Goal: Complete application form: Complete application form

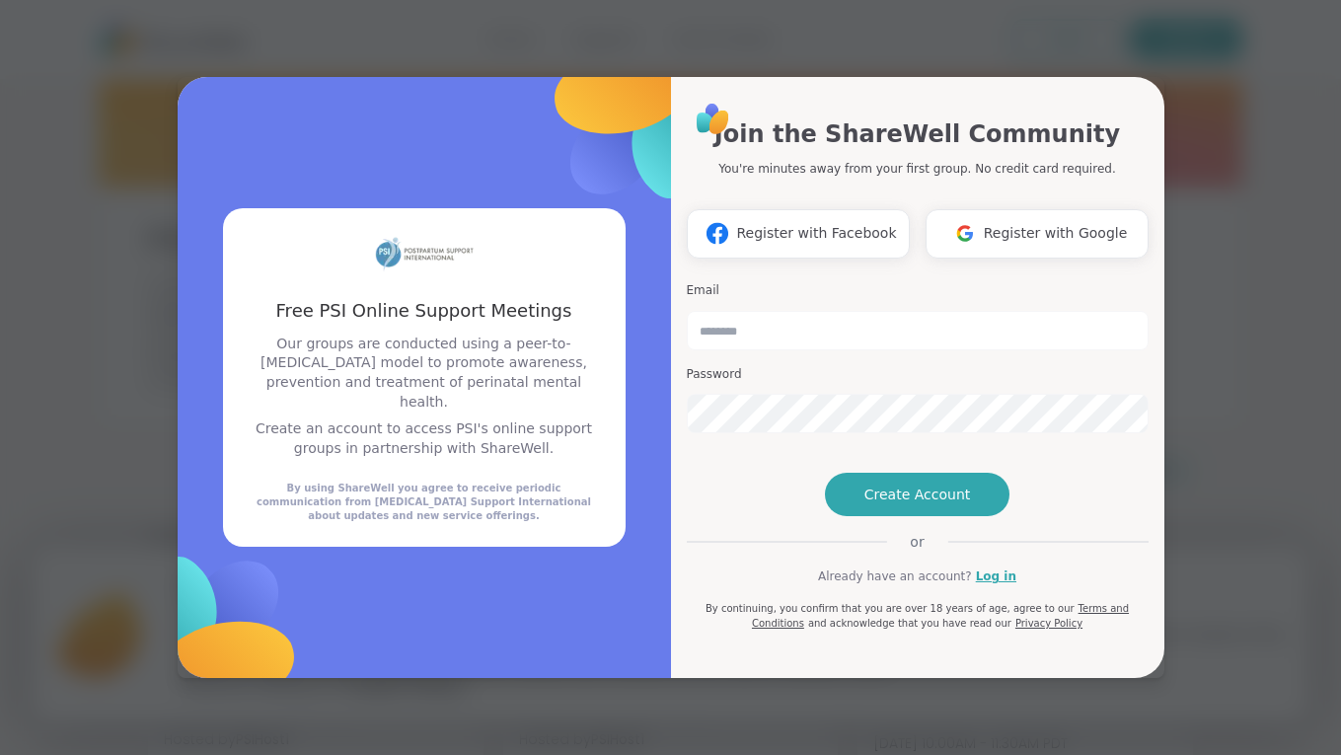
click at [1216, 626] on div "Free PSI Online Support Meetings Free PSI Online Support Meetings Our groups ar…" at bounding box center [670, 377] width 1317 height 755
click at [993, 223] on span "Register with Google" at bounding box center [1056, 233] width 144 height 21
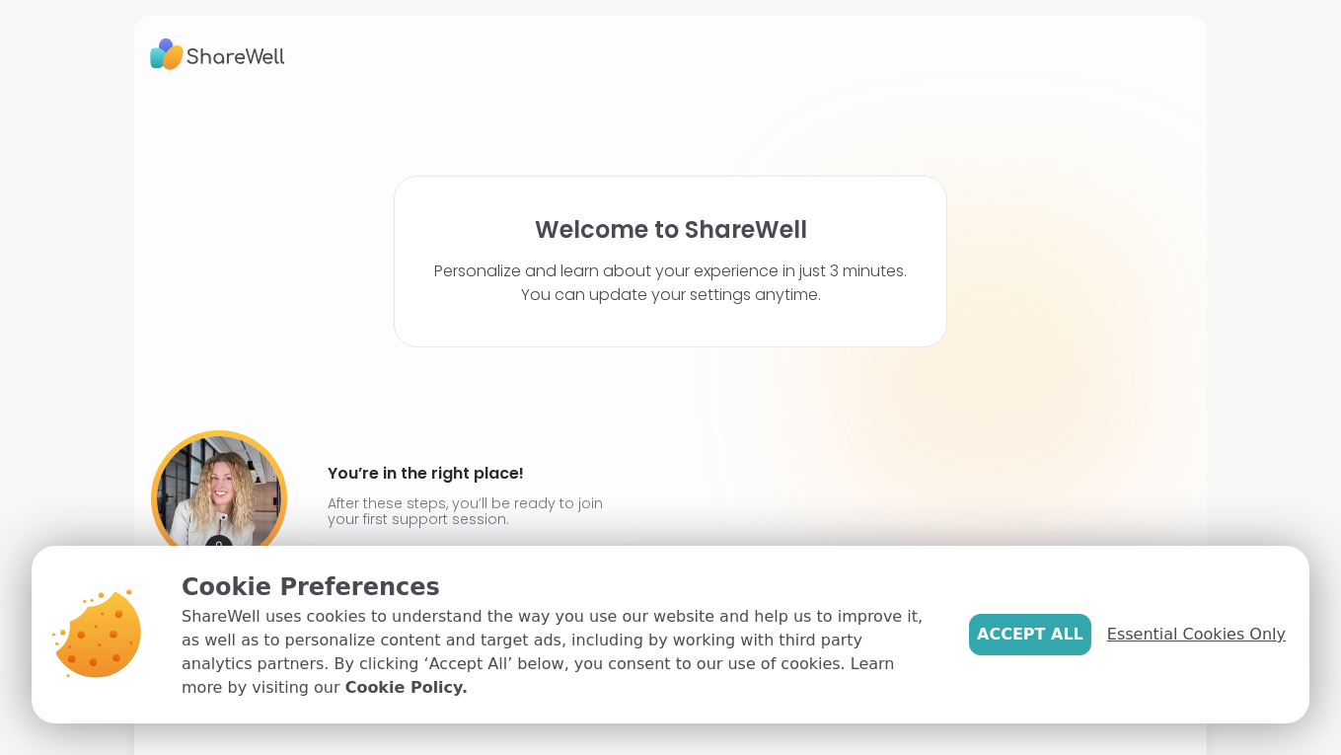
click at [1123, 639] on span "Essential Cookies Only" at bounding box center [1196, 634] width 179 height 24
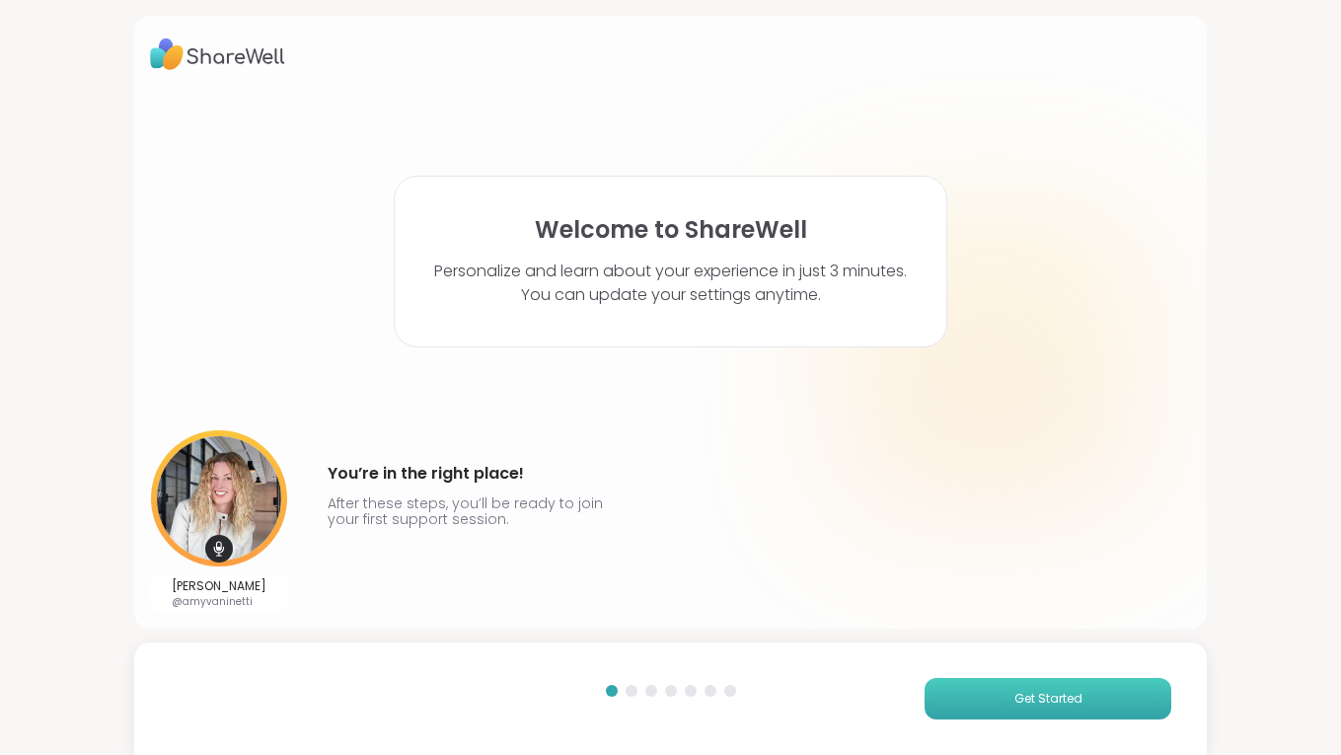
click at [1005, 704] on button "Get Started" at bounding box center [1047, 698] width 247 height 41
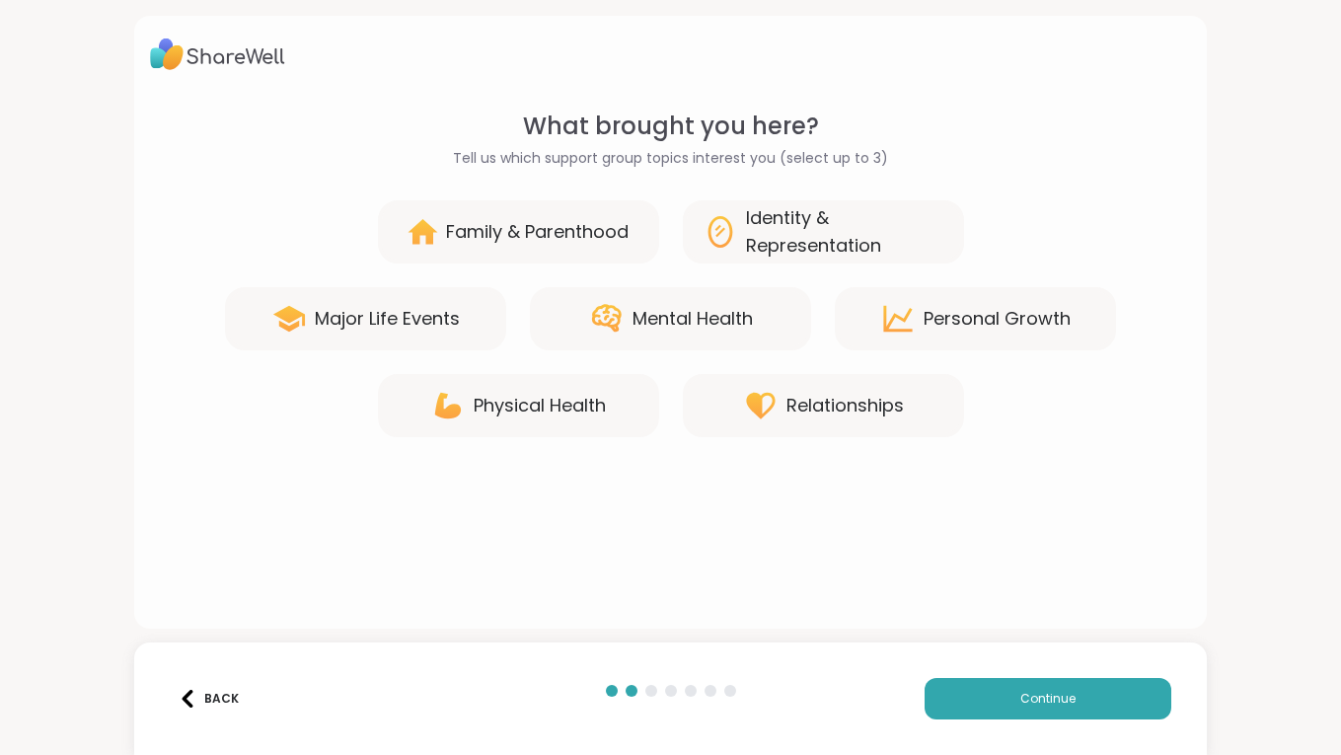
click at [642, 302] on div "Mental Health" at bounding box center [670, 318] width 281 height 63
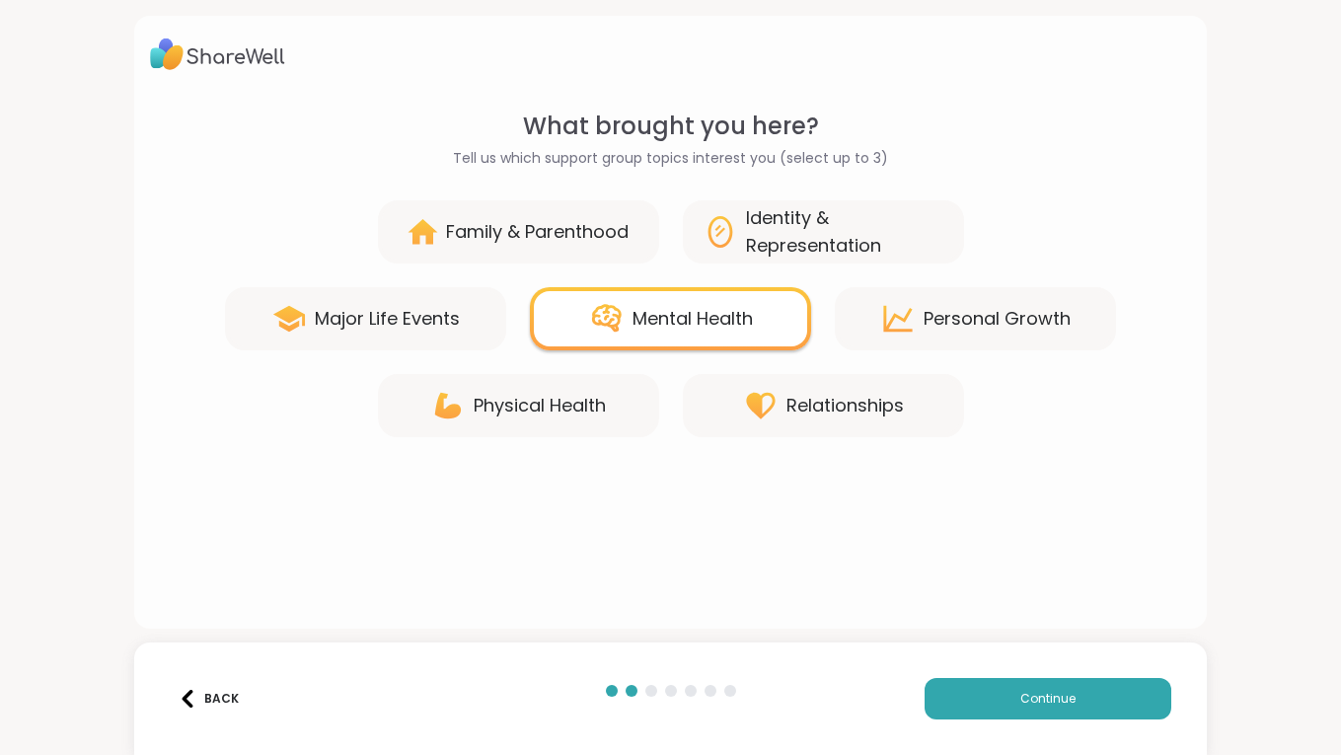
click at [993, 724] on div "Back Continue" at bounding box center [670, 698] width 1072 height 112
click at [992, 712] on button "Continue" at bounding box center [1047, 698] width 247 height 41
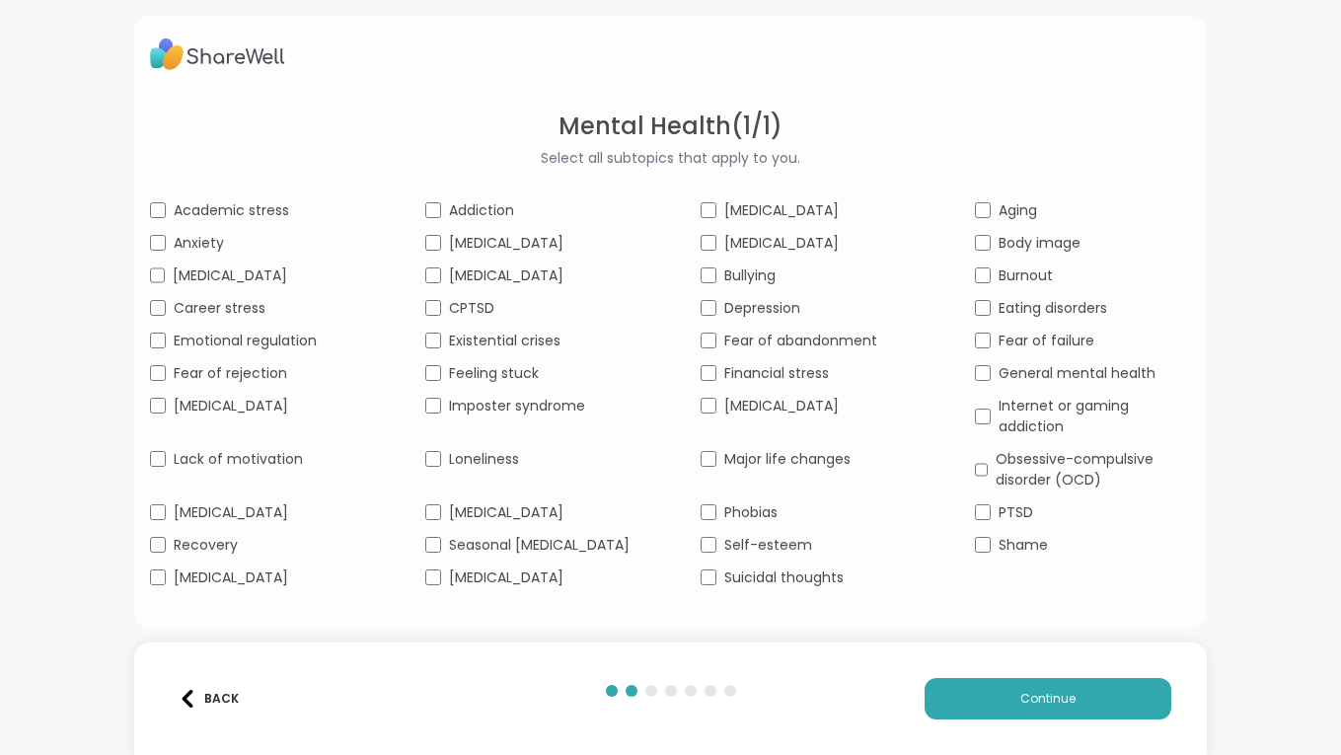
click at [200, 212] on span "Academic stress" at bounding box center [231, 210] width 115 height 21
click at [193, 238] on span "Anxiety" at bounding box center [199, 243] width 50 height 21
click at [192, 319] on span "Career stress" at bounding box center [220, 308] width 92 height 21
click at [265, 470] on span "Lack of motivation" at bounding box center [238, 459] width 129 height 21
click at [563, 588] on span "[MEDICAL_DATA]" at bounding box center [506, 577] width 114 height 21
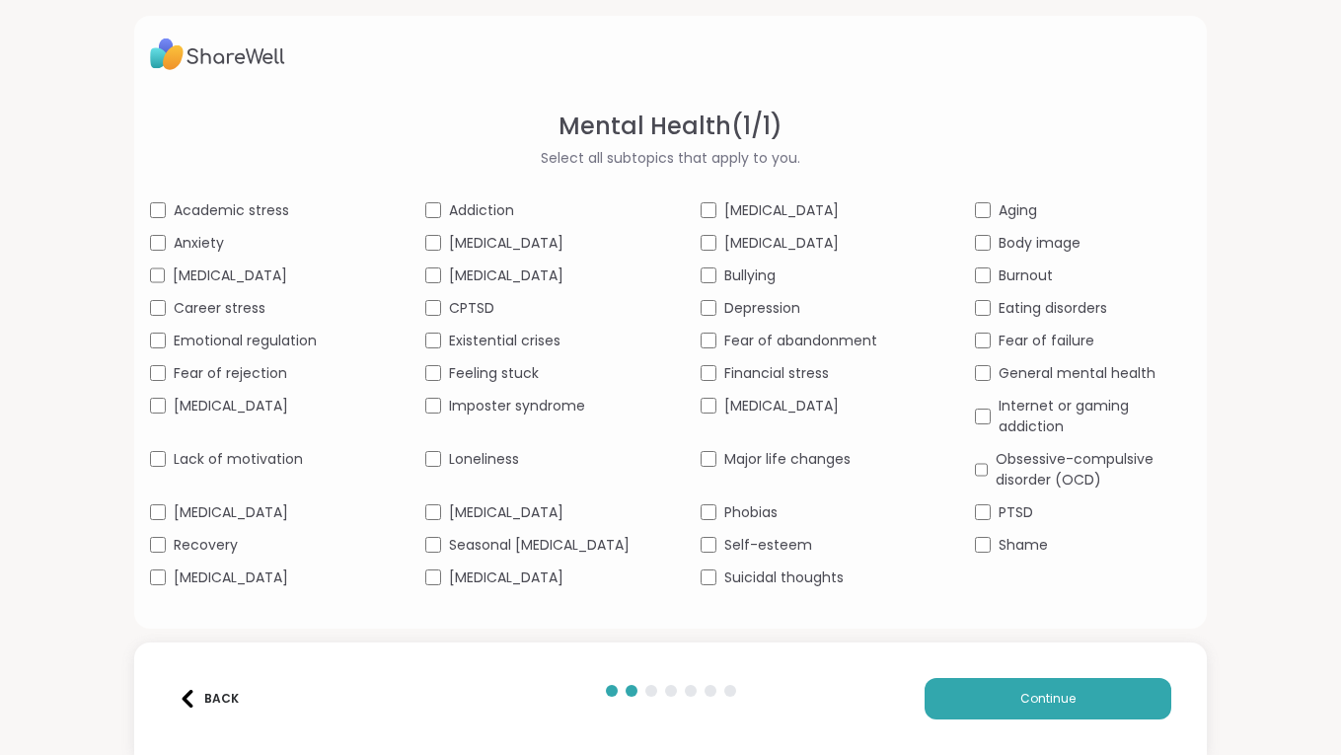
click at [730, 319] on span "Depression" at bounding box center [762, 308] width 76 height 21
click at [1011, 274] on span "Burnout" at bounding box center [1025, 275] width 54 height 21
click at [1052, 698] on span "Continue" at bounding box center [1047, 699] width 55 height 18
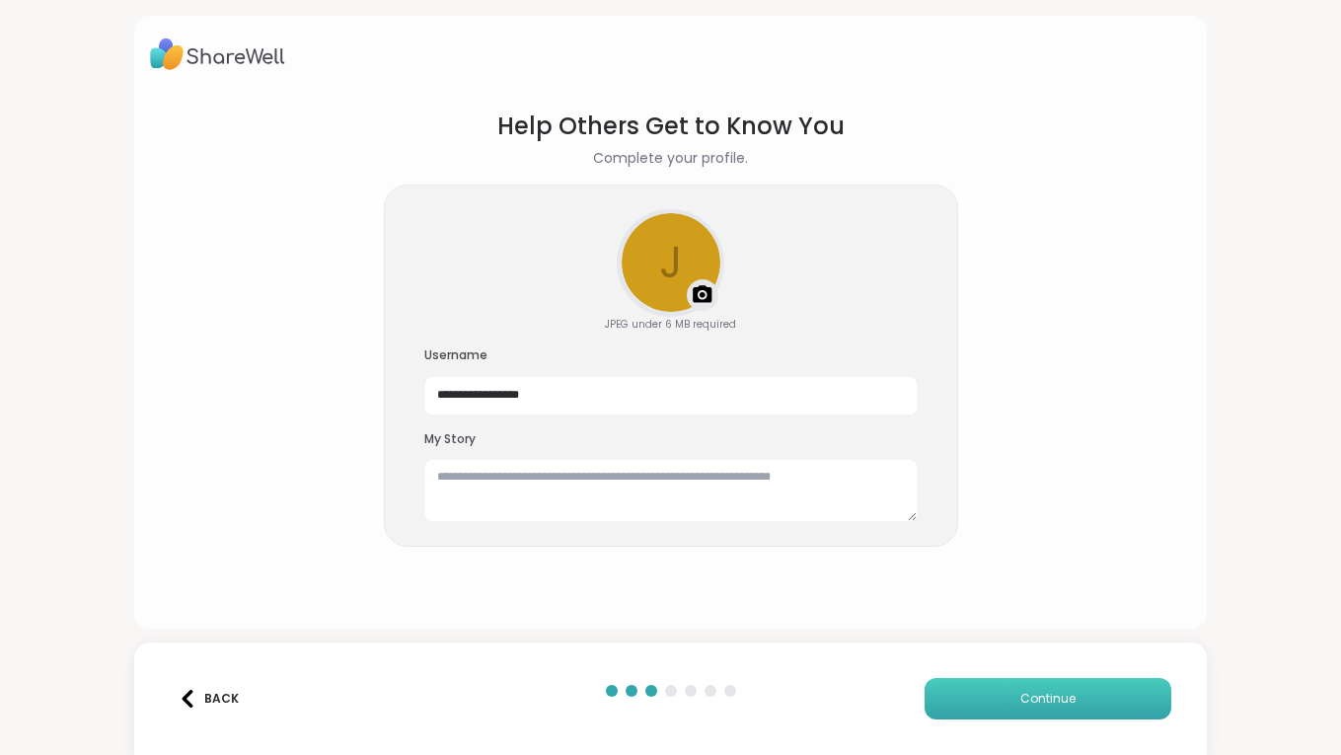
click at [1004, 701] on button "Continue" at bounding box center [1047, 698] width 247 height 41
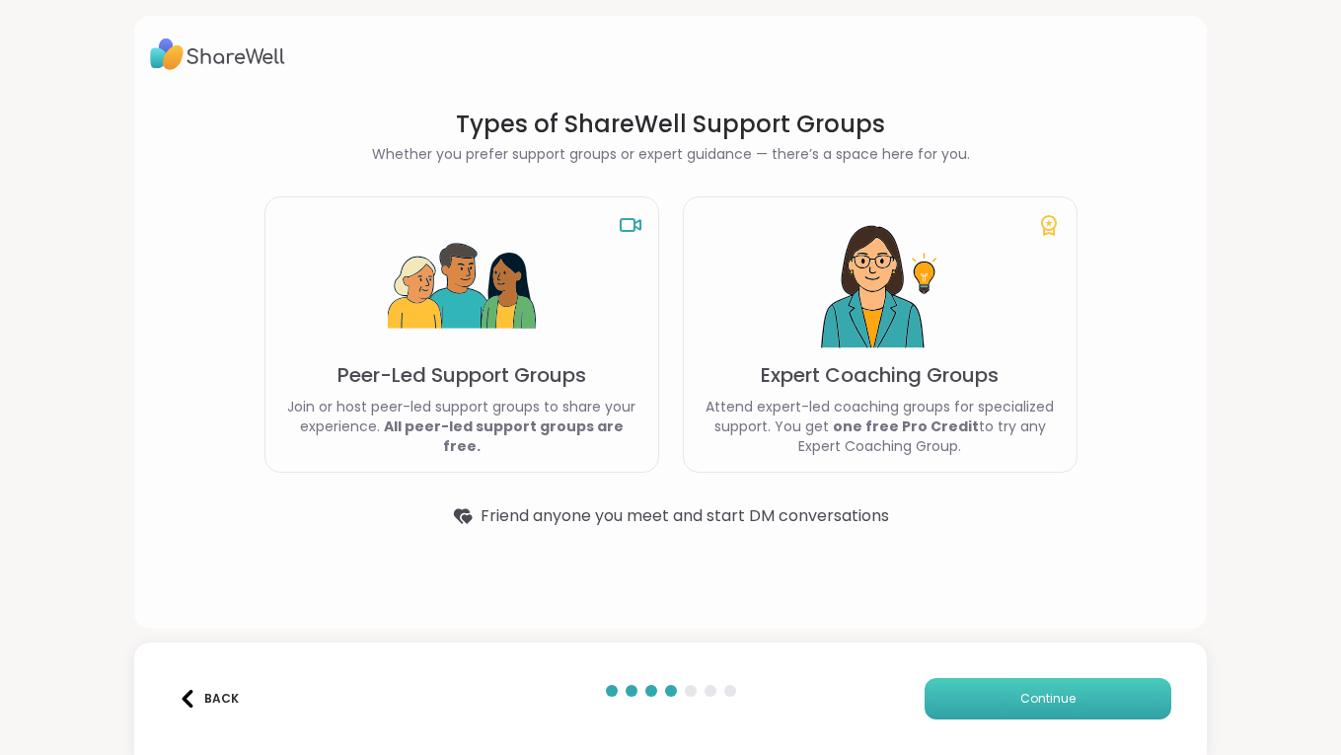
click at [1004, 700] on button "Continue" at bounding box center [1047, 698] width 247 height 41
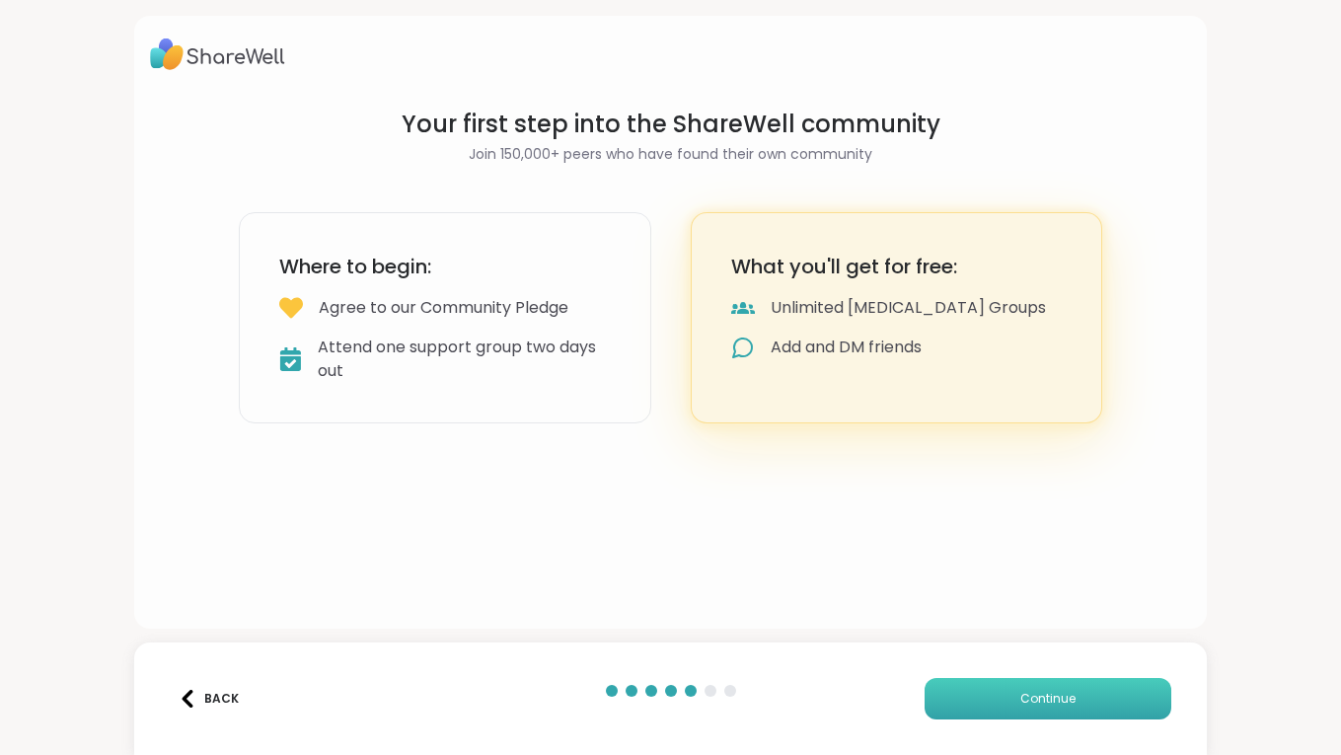
click at [1006, 701] on button "Continue" at bounding box center [1047, 698] width 247 height 41
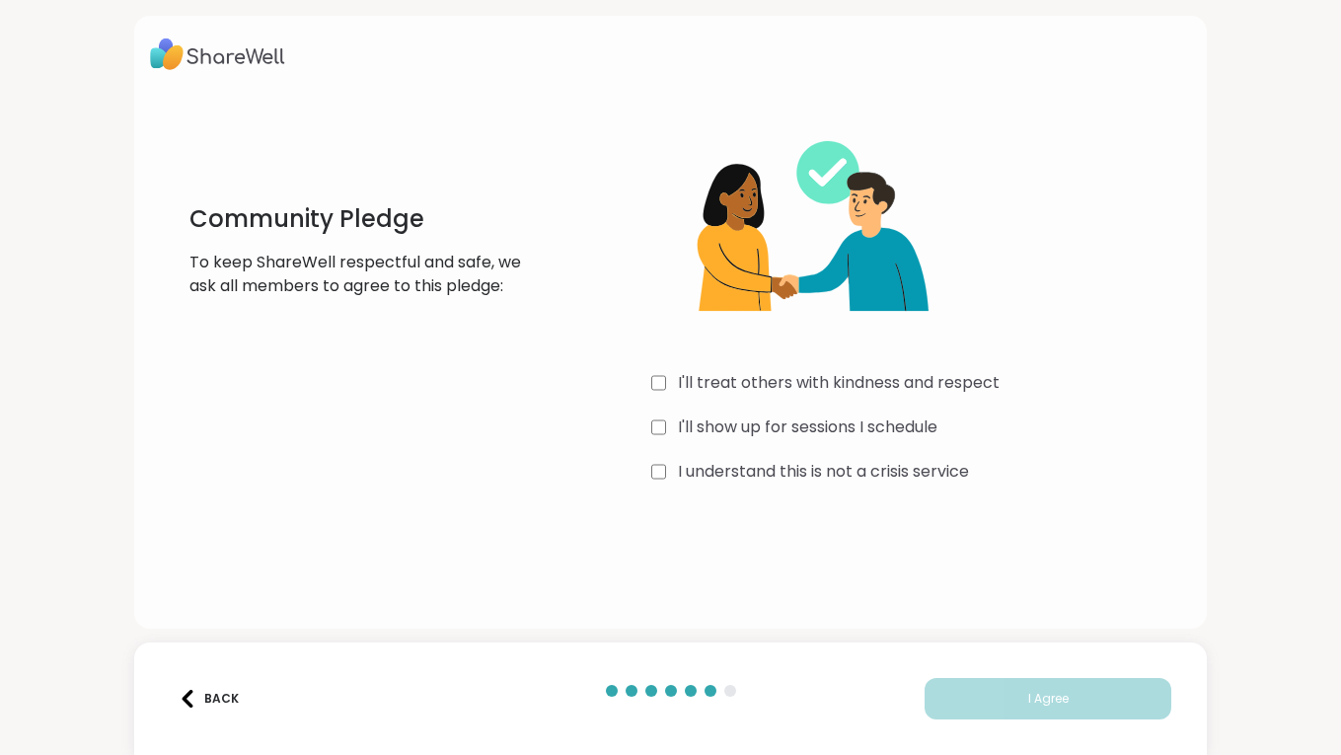
click at [725, 383] on label "I'll treat others with kindness and respect" at bounding box center [839, 383] width 322 height 24
click at [726, 430] on label "I'll show up for sessions I schedule" at bounding box center [807, 427] width 259 height 24
click at [728, 473] on label "I understand this is not a crisis service" at bounding box center [823, 472] width 291 height 24
click at [967, 674] on div "Back I Agree" at bounding box center [670, 698] width 1072 height 112
click at [976, 719] on div "Back I Agree" at bounding box center [670, 698] width 1072 height 112
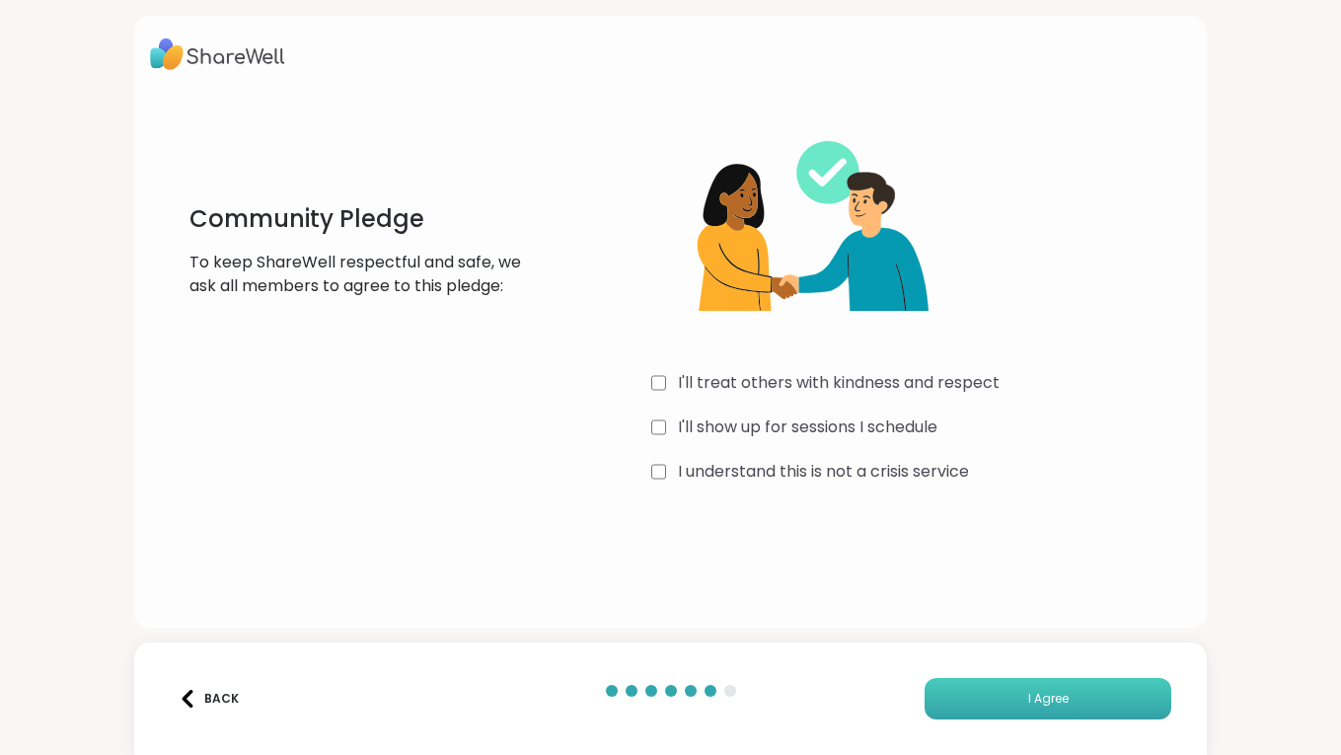
click at [976, 708] on button "I Agree" at bounding box center [1047, 698] width 247 height 41
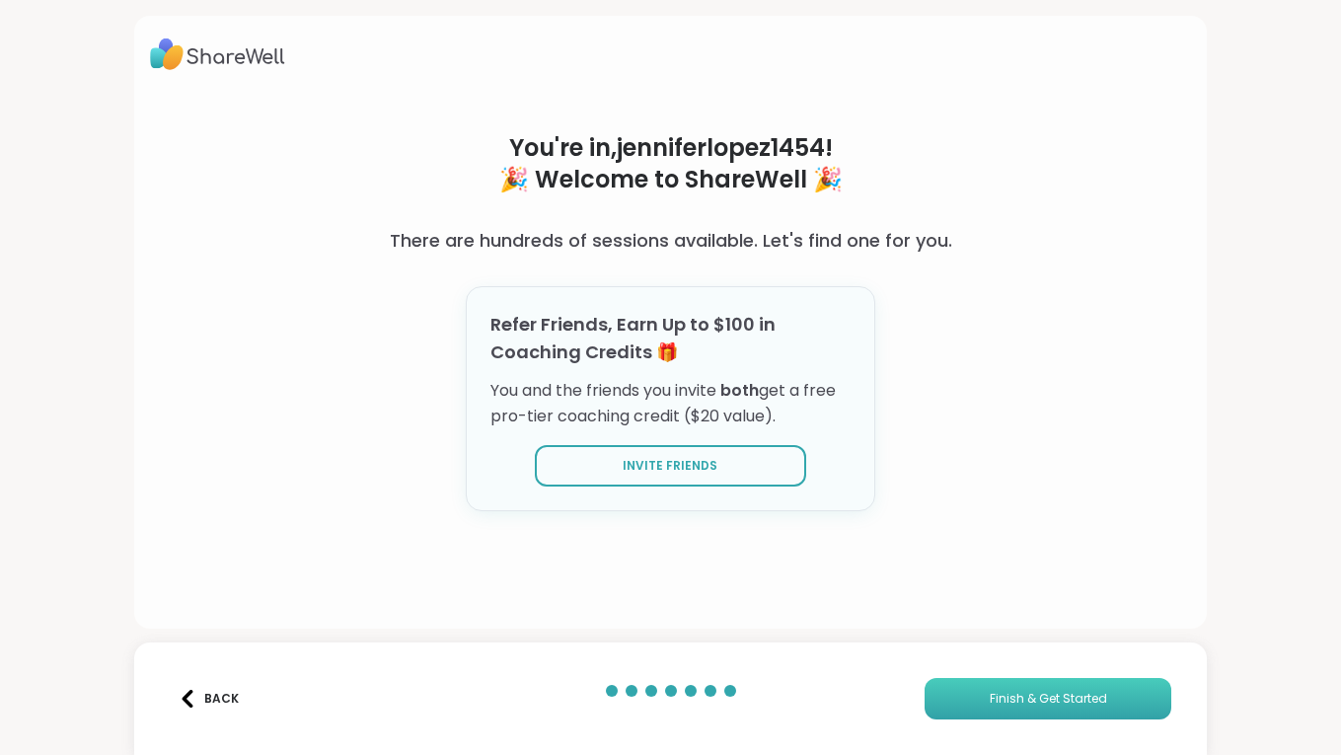
click at [1029, 713] on button "Finish & Get Started" at bounding box center [1047, 698] width 247 height 41
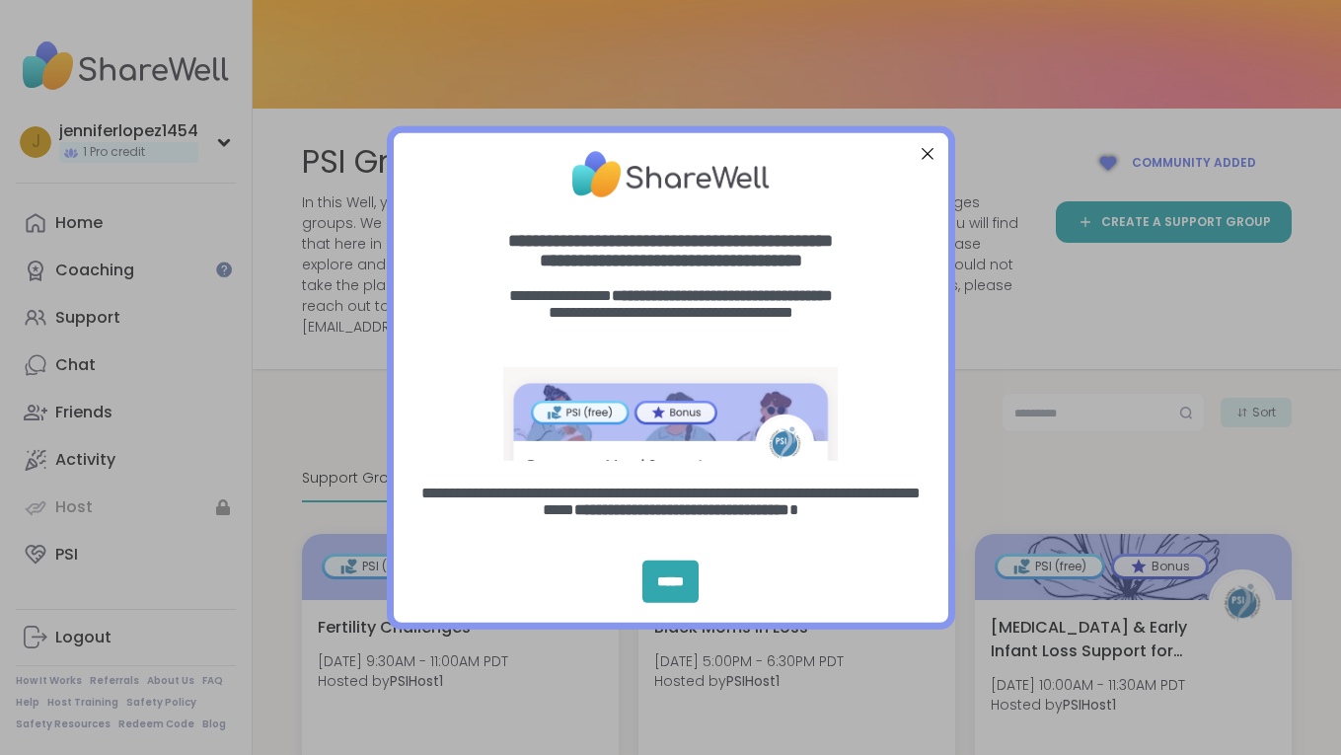
click at [927, 161] on div at bounding box center [926, 153] width 26 height 26
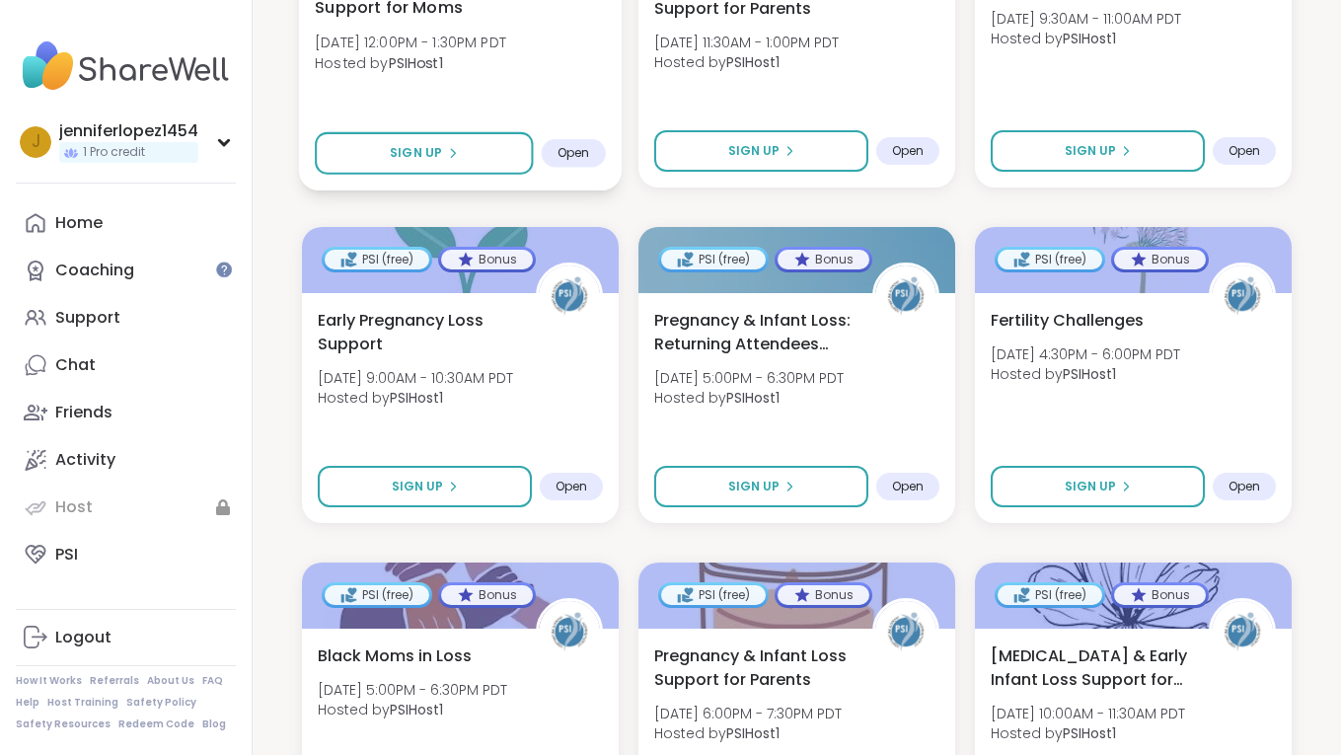
scroll to position [981, 0]
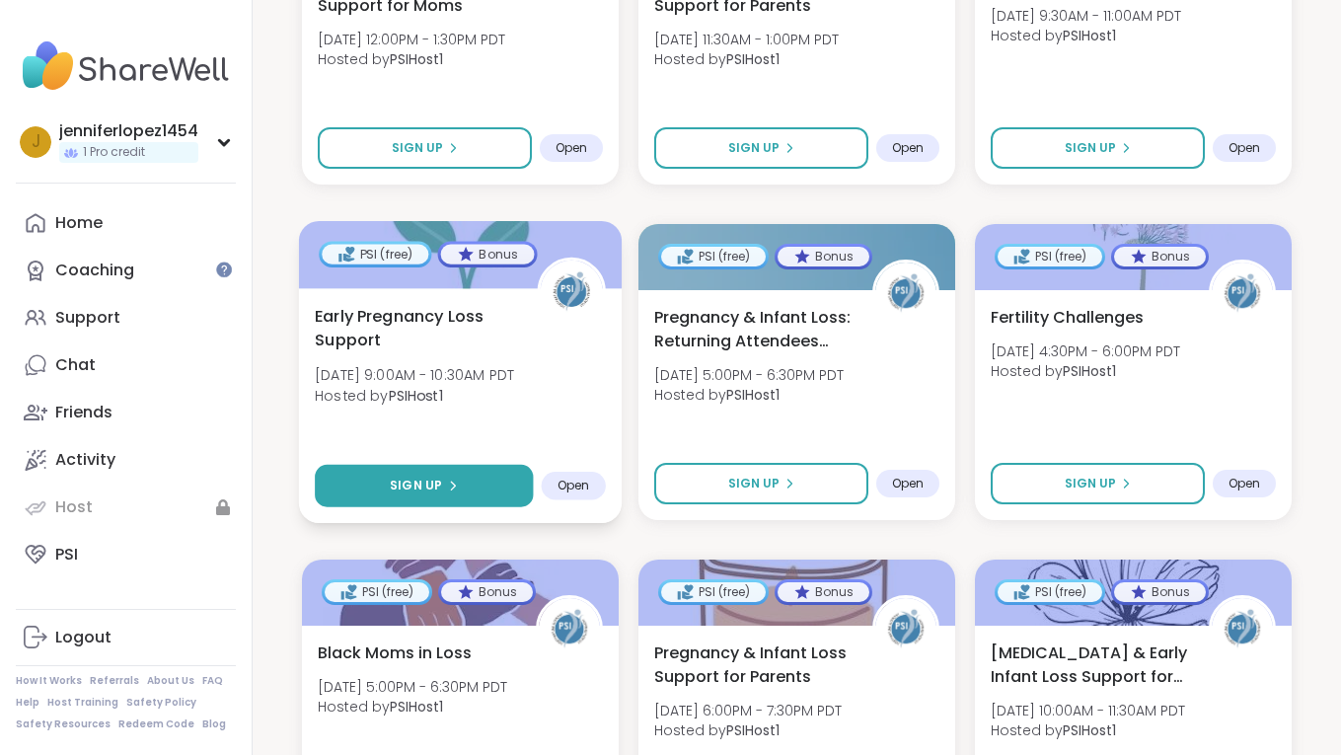
click at [492, 465] on button "Sign Up" at bounding box center [424, 486] width 218 height 42
select select "**"
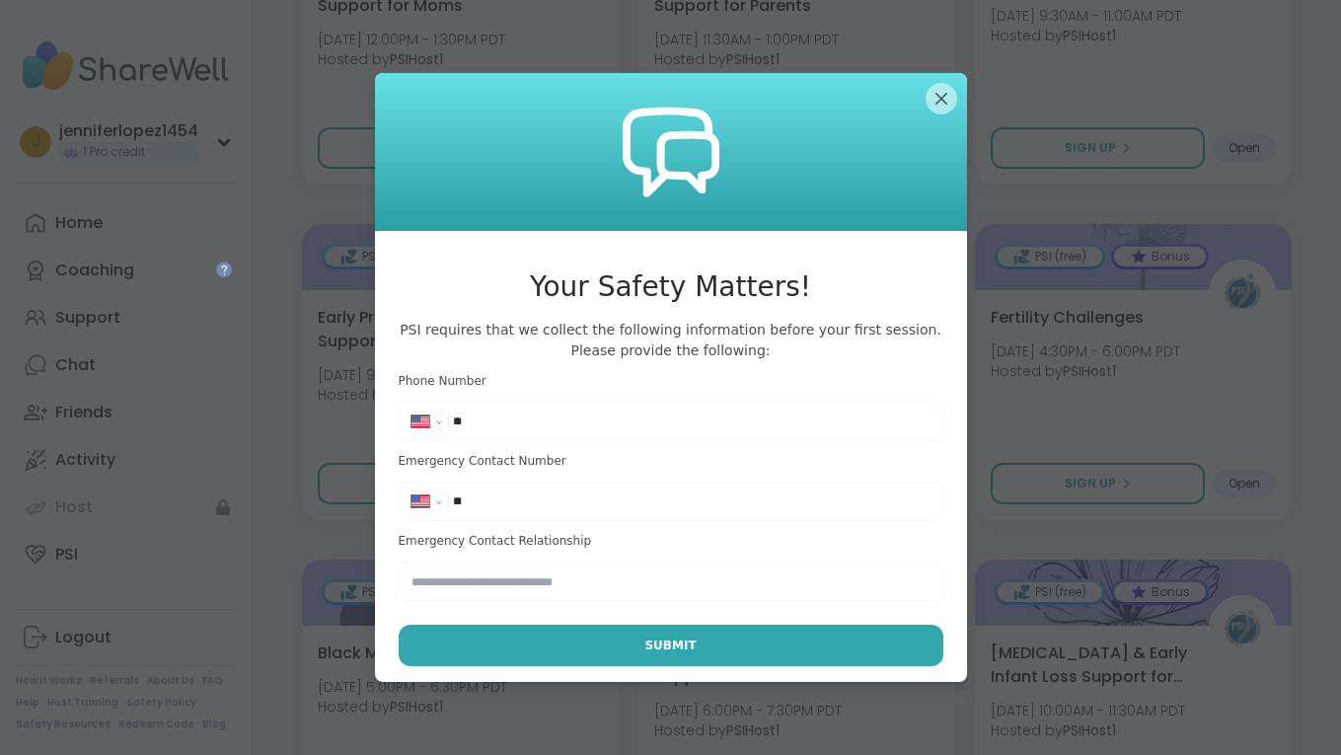
click at [525, 423] on input "**" at bounding box center [691, 421] width 476 height 20
type input "**********"
click at [554, 501] on input "**" at bounding box center [691, 501] width 476 height 20
type input "**********"
click at [517, 596] on input "text" at bounding box center [671, 580] width 545 height 39
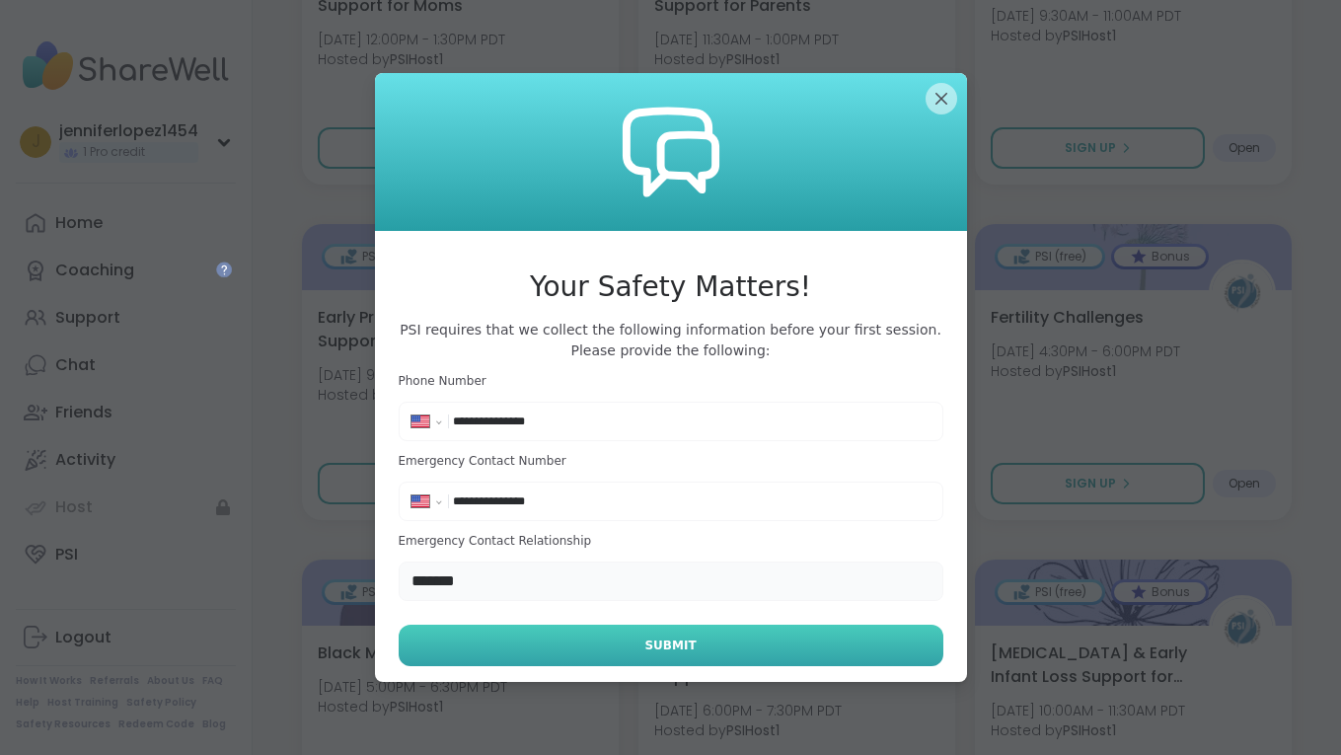
type input "*******"
click at [592, 665] on button "Submit" at bounding box center [671, 644] width 545 height 41
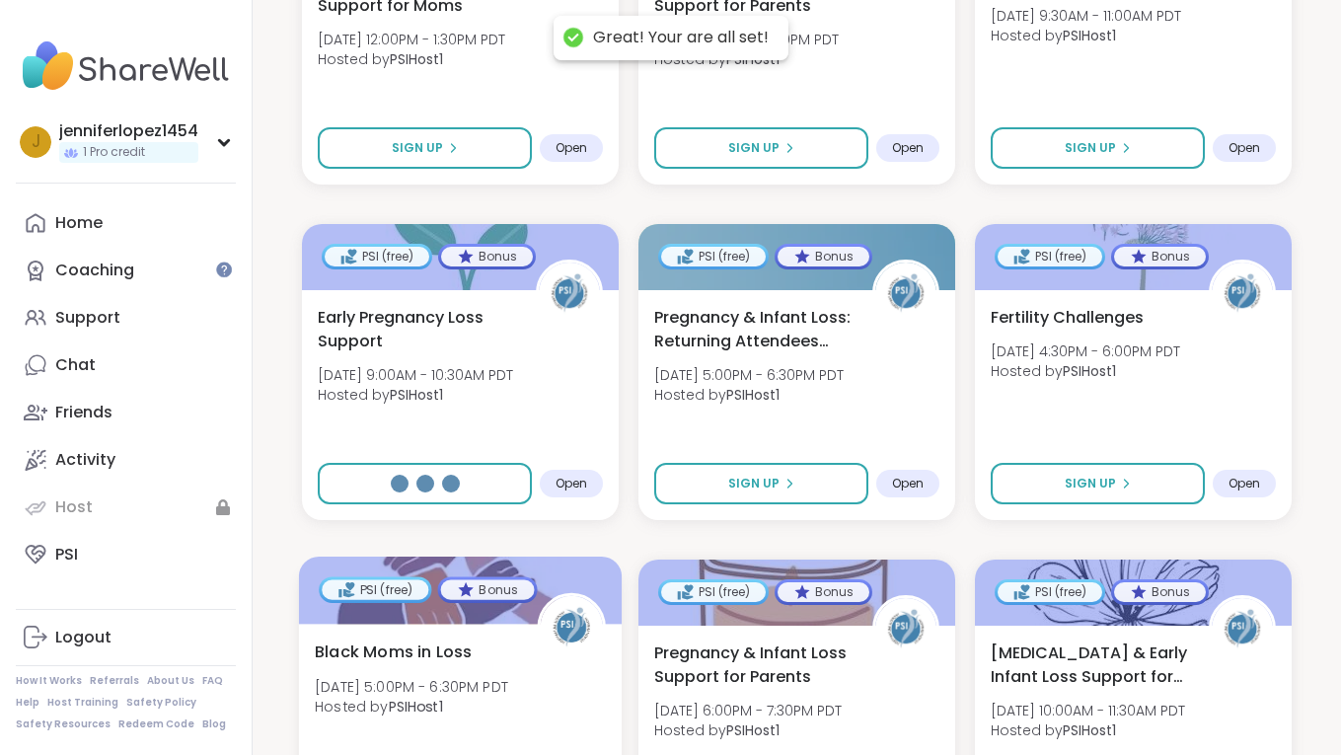
select select "**"
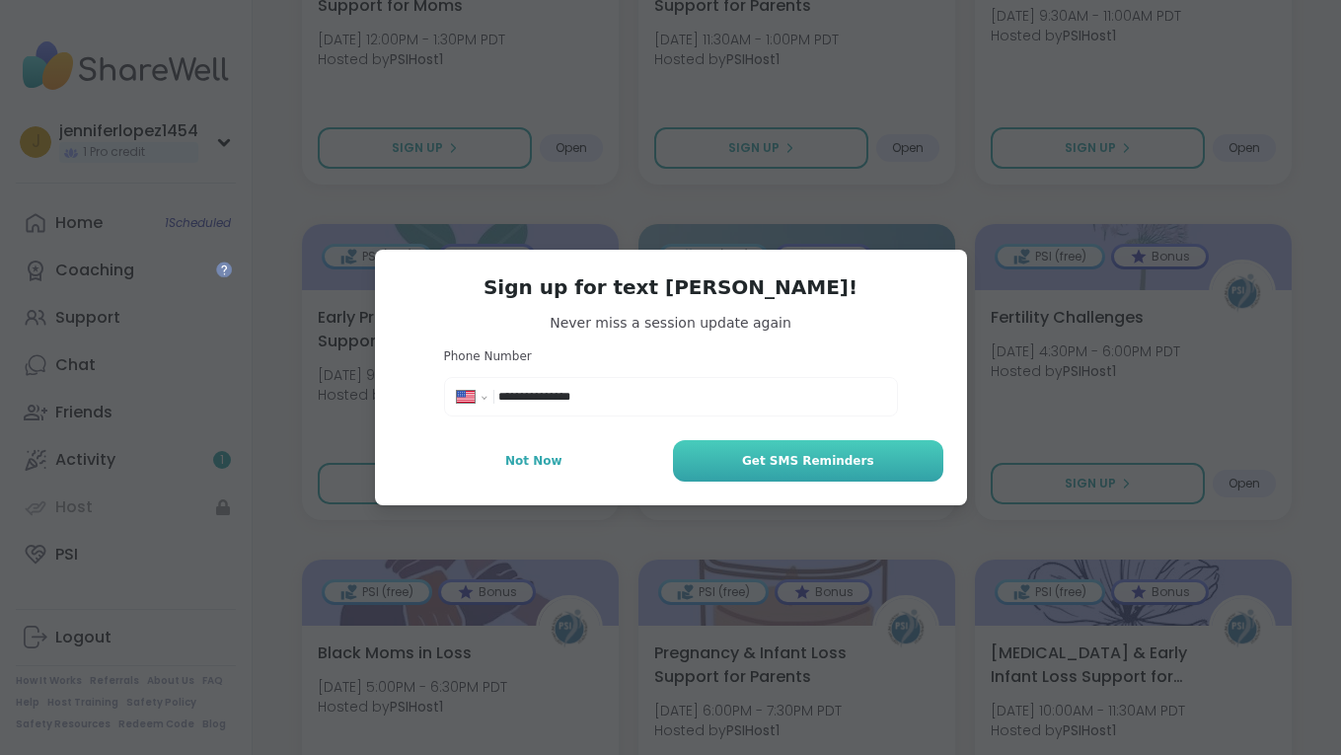
click at [691, 454] on button "Get SMS Reminders" at bounding box center [807, 460] width 269 height 41
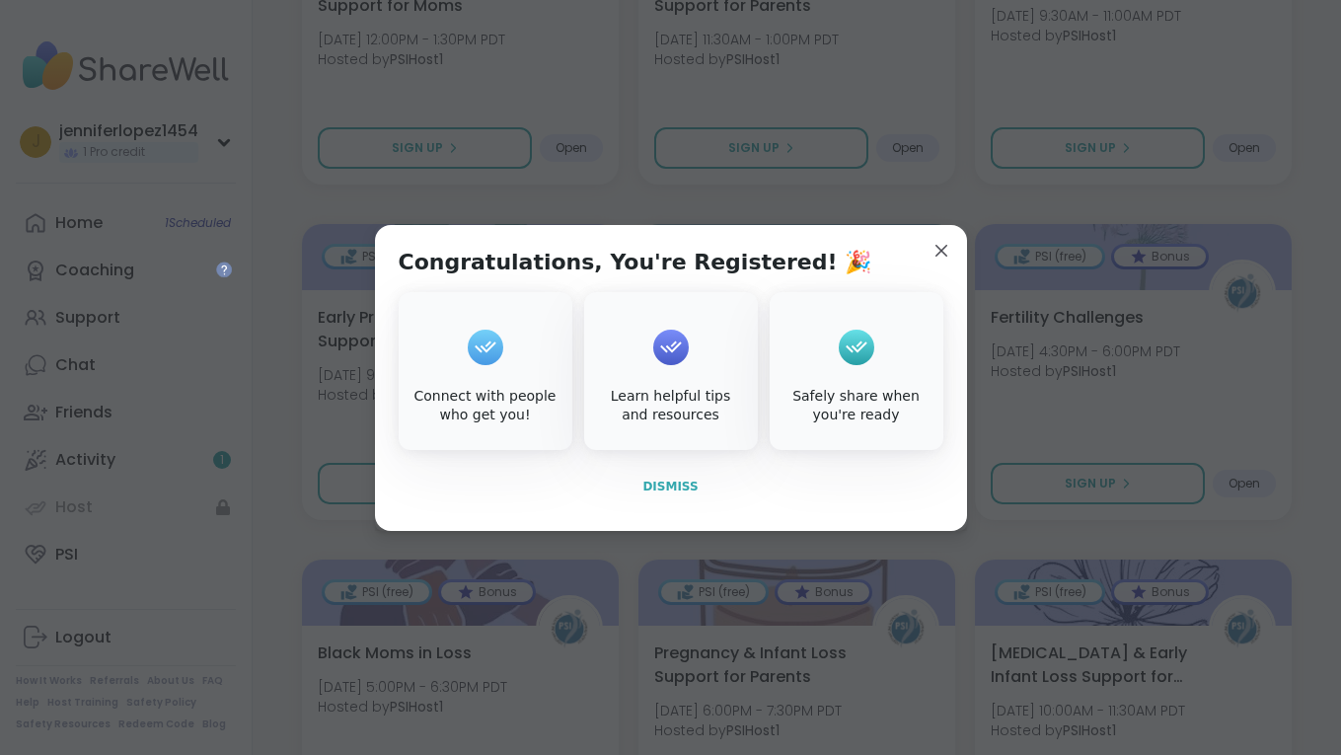
click at [668, 487] on span "Dismiss" at bounding box center [669, 486] width 55 height 14
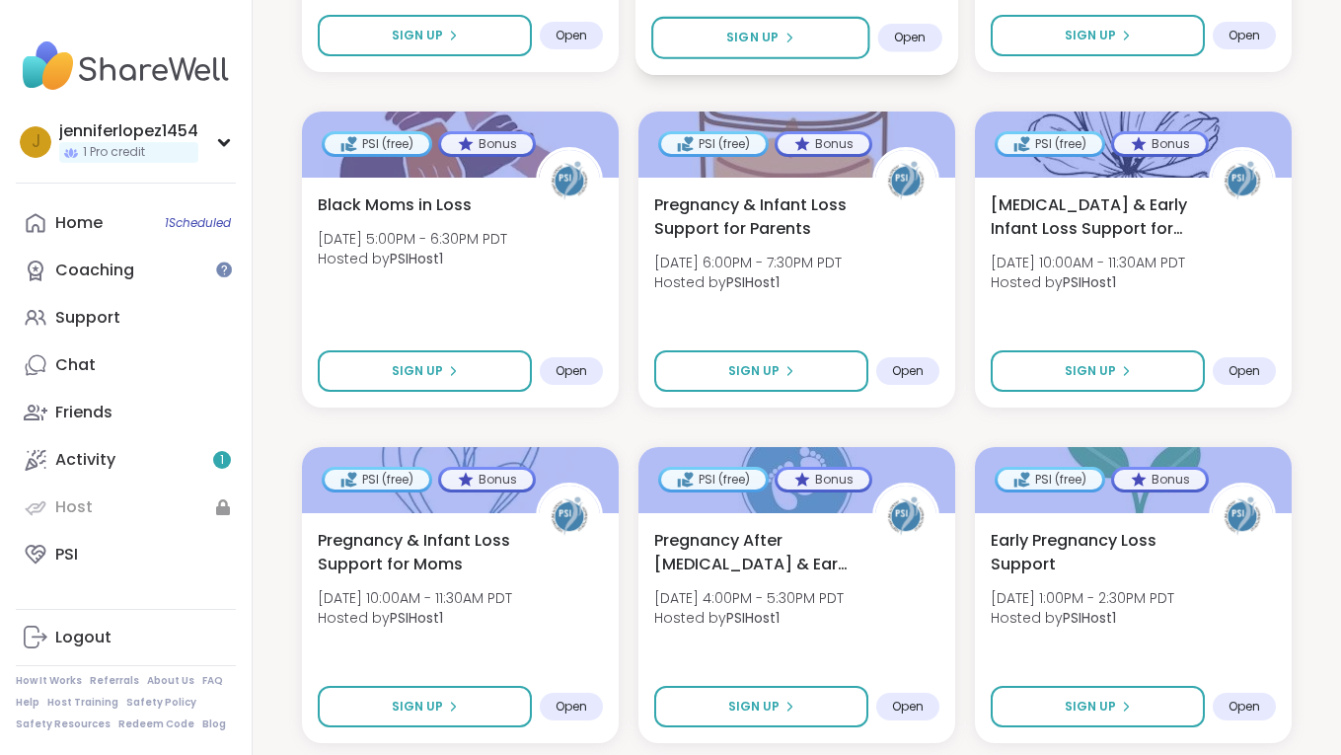
scroll to position [1380, 0]
